Goal: Information Seeking & Learning: Learn about a topic

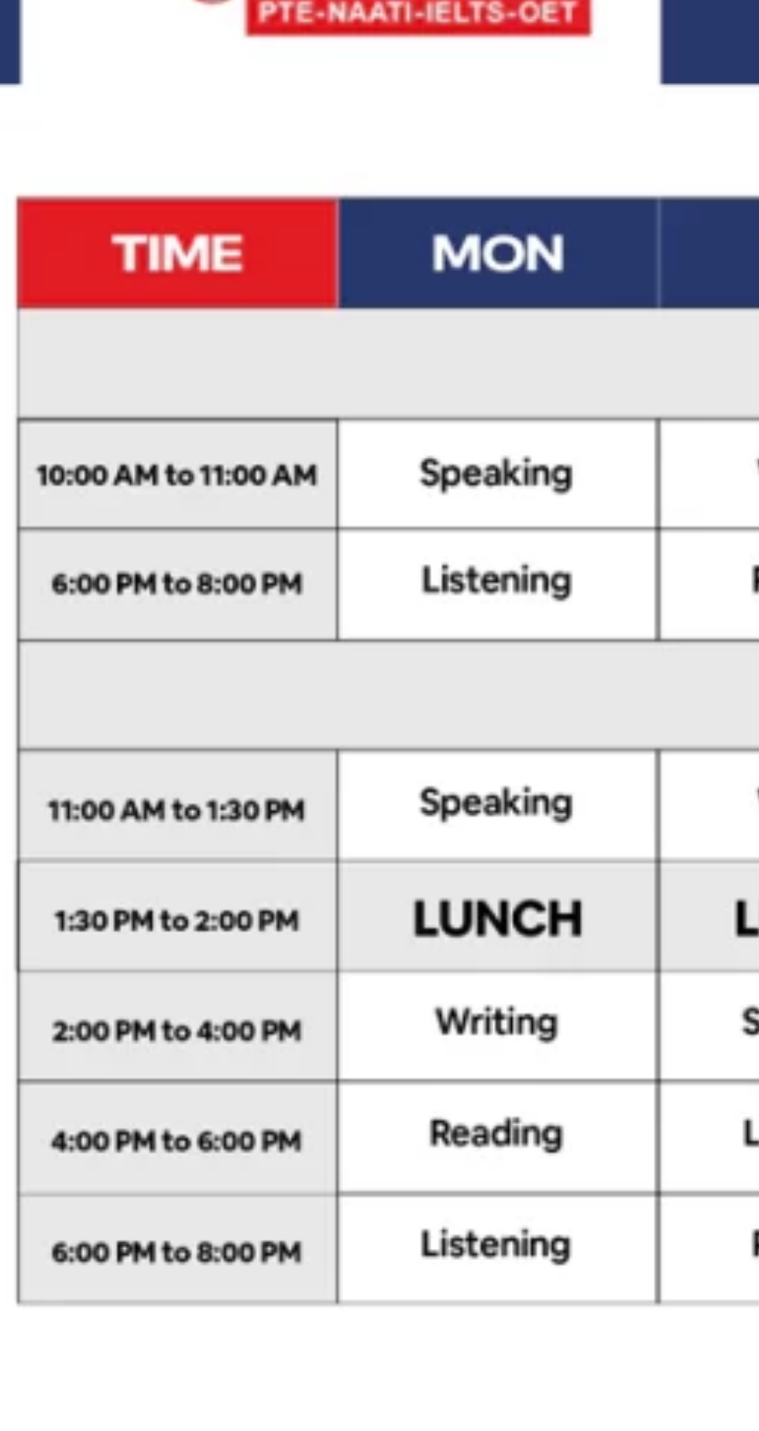
scroll to position [34, 0]
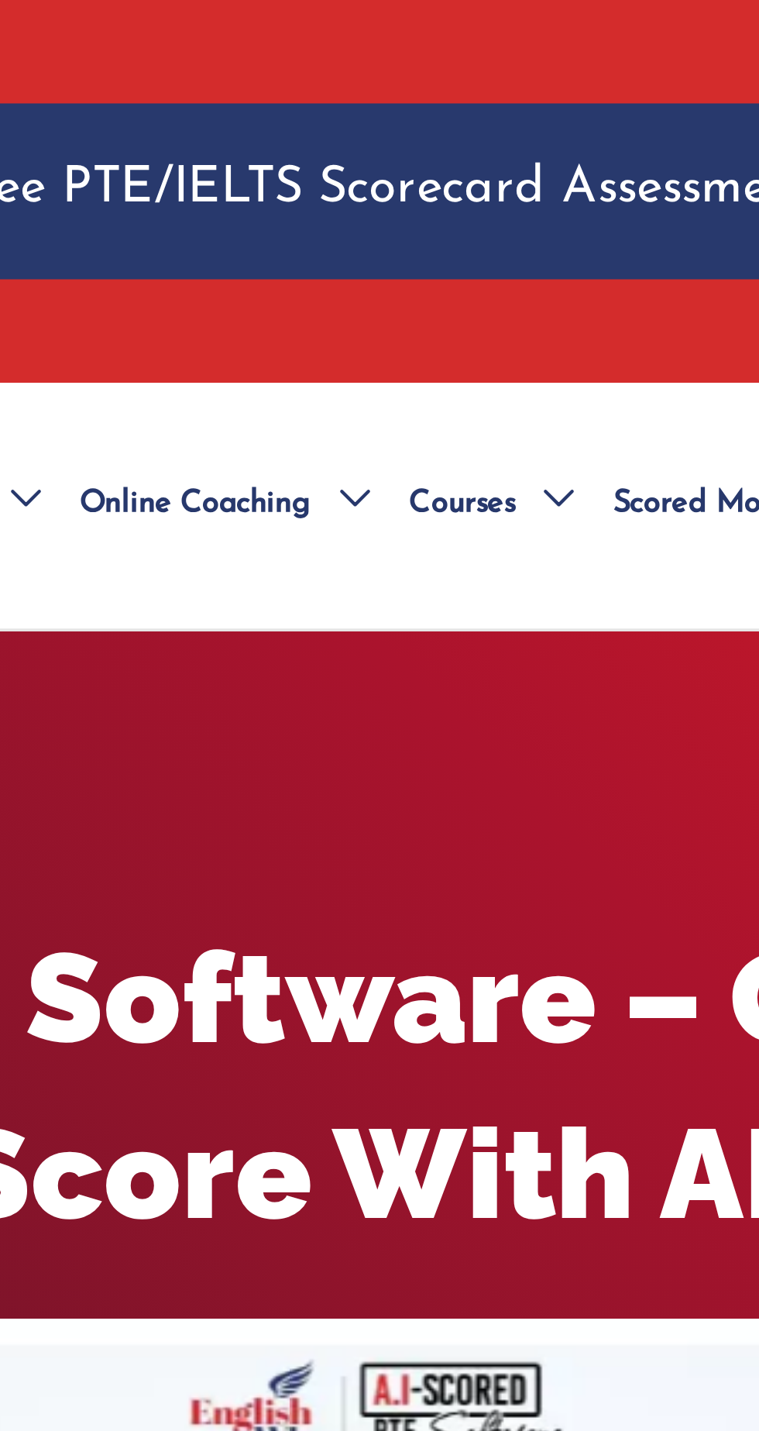
click at [370, 143] on span "Menu Toggle" at bounding box center [372, 140] width 16 height 54
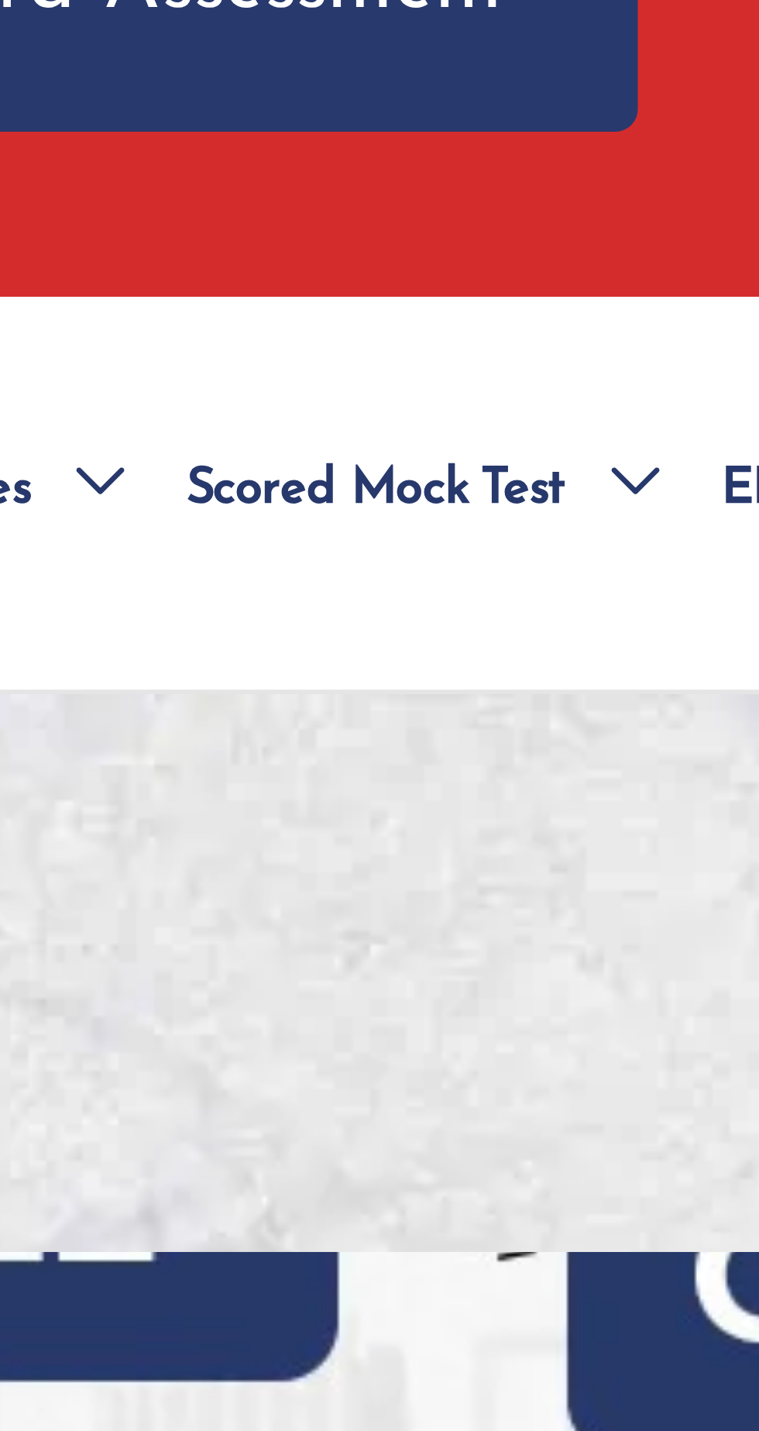
click at [367, 140] on span "Menu Toggle" at bounding box center [372, 140] width 16 height 54
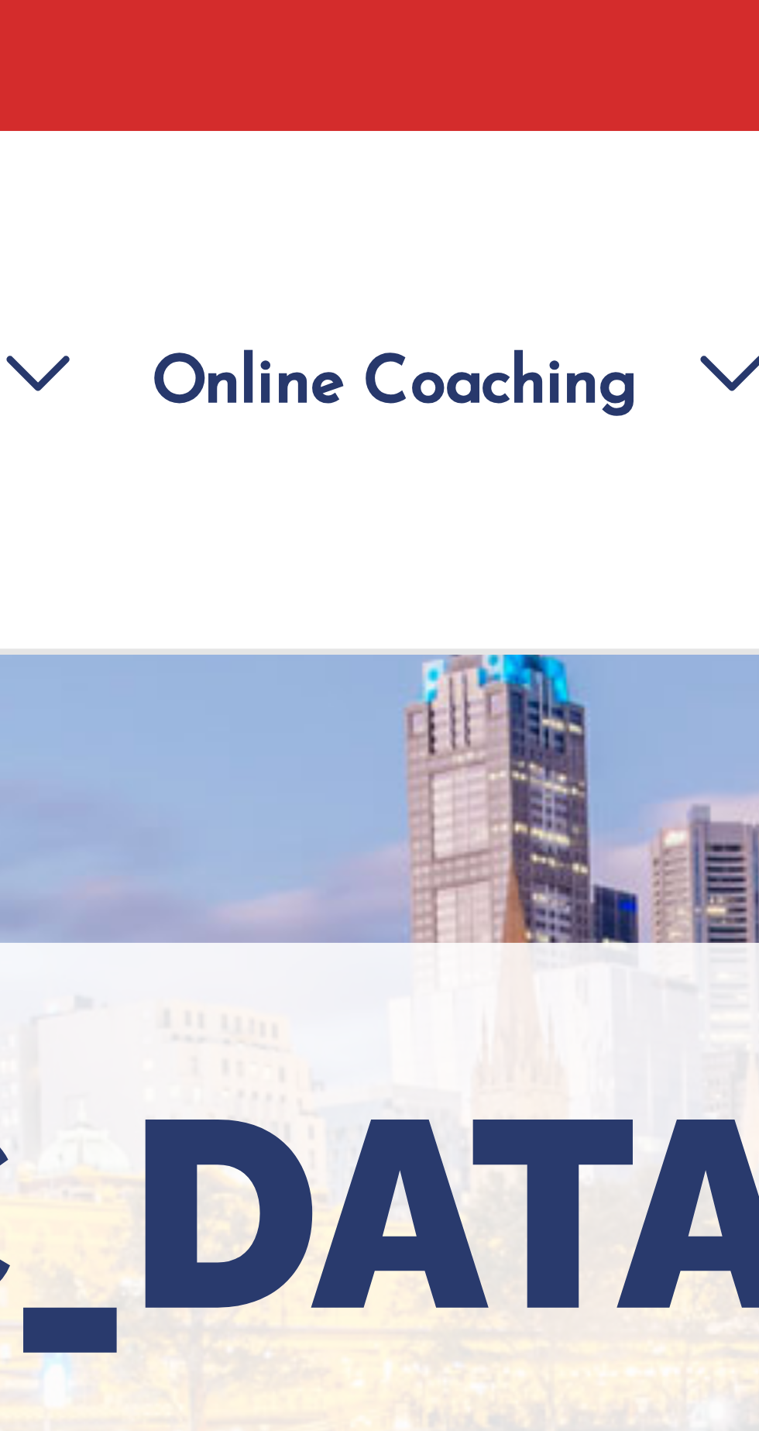
click at [367, 140] on span "Menu Toggle" at bounding box center [372, 140] width 16 height 54
